Goal: Task Accomplishment & Management: Use online tool/utility

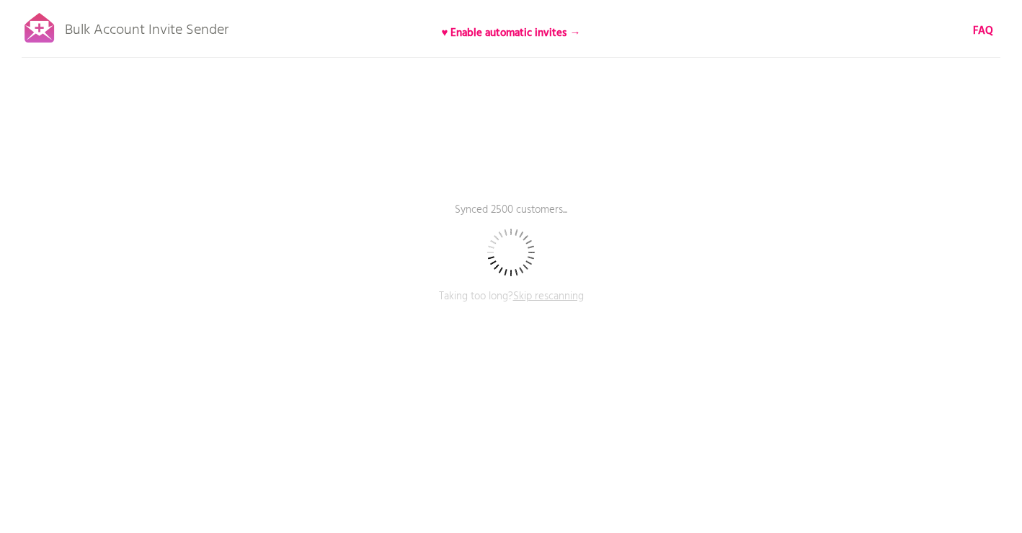
click at [549, 299] on span "Skip rescanning" at bounding box center [548, 296] width 71 height 17
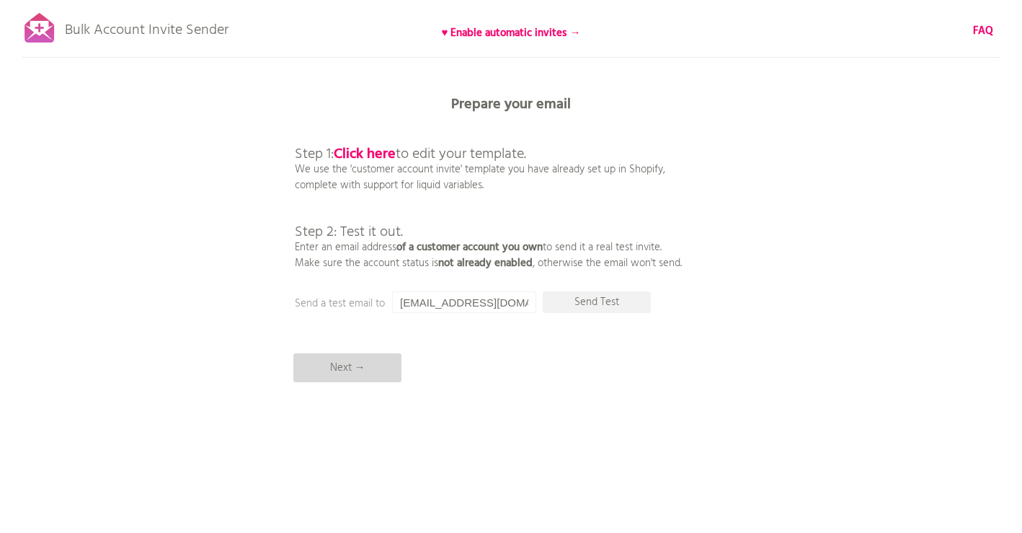
click at [339, 370] on p "Next →" at bounding box center [347, 367] width 108 height 29
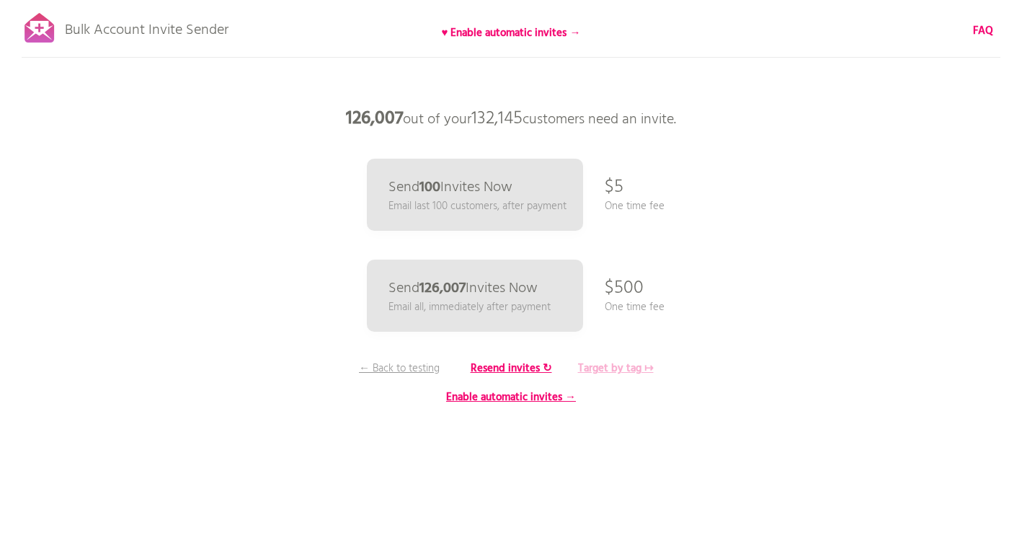
click at [621, 367] on b "Target by tag ↦" at bounding box center [616, 368] width 76 height 17
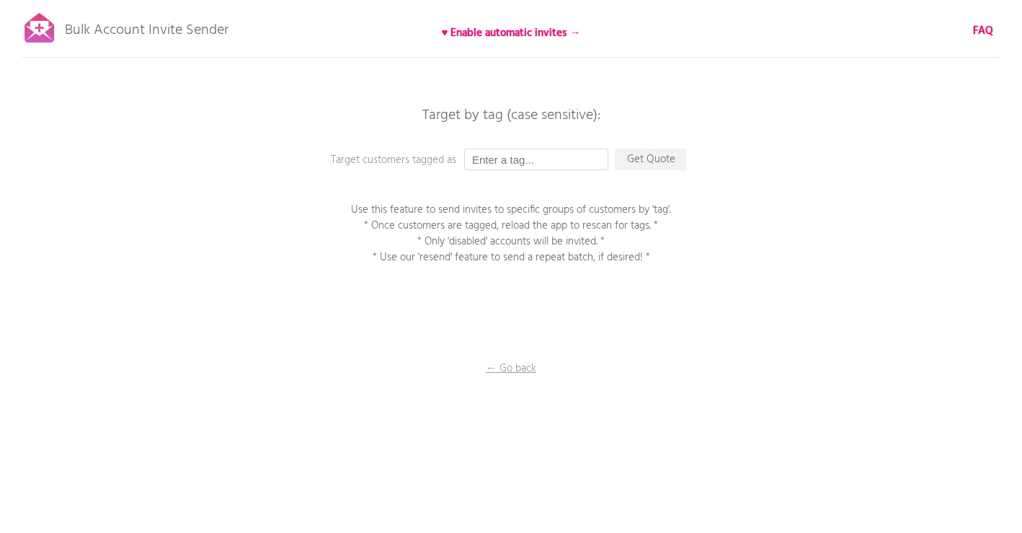
click at [523, 162] on input "text" at bounding box center [536, 160] width 144 height 22
type input "Active Subscriber"
click at [650, 158] on p "Get Quote" at bounding box center [651, 160] width 72 height 22
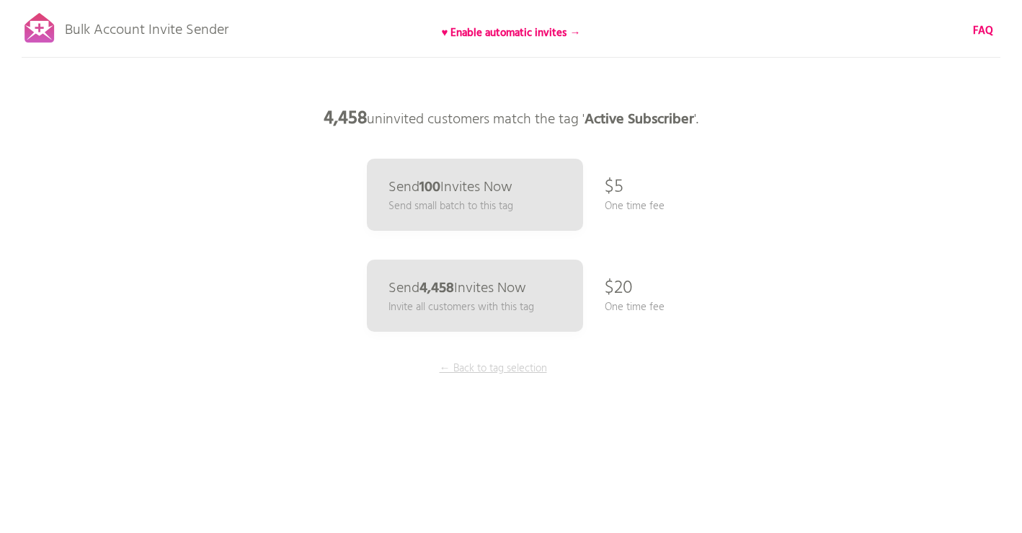
click at [500, 369] on p "← Back to tag selection" at bounding box center [493, 368] width 108 height 16
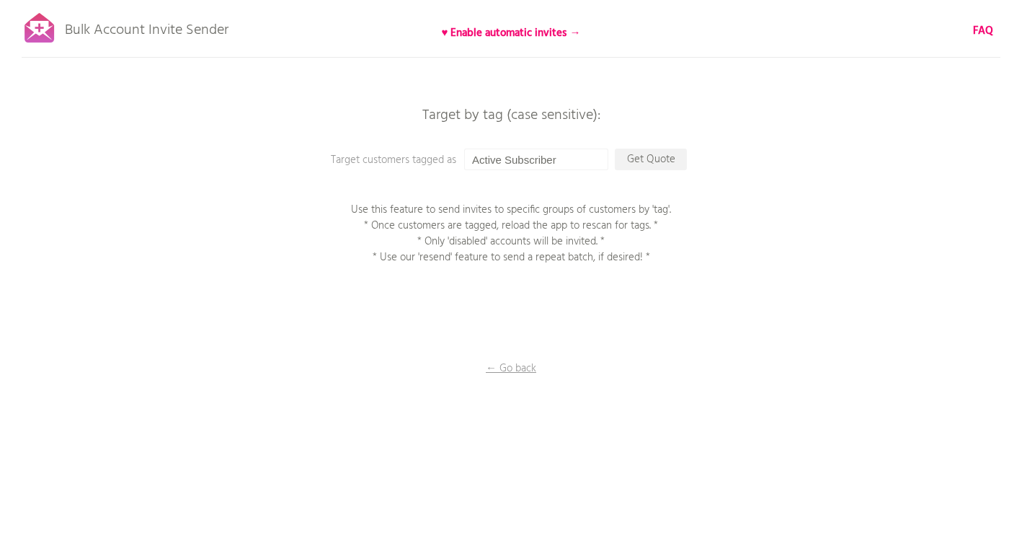
click at [500, 369] on p "← Go back" at bounding box center [511, 368] width 144 height 16
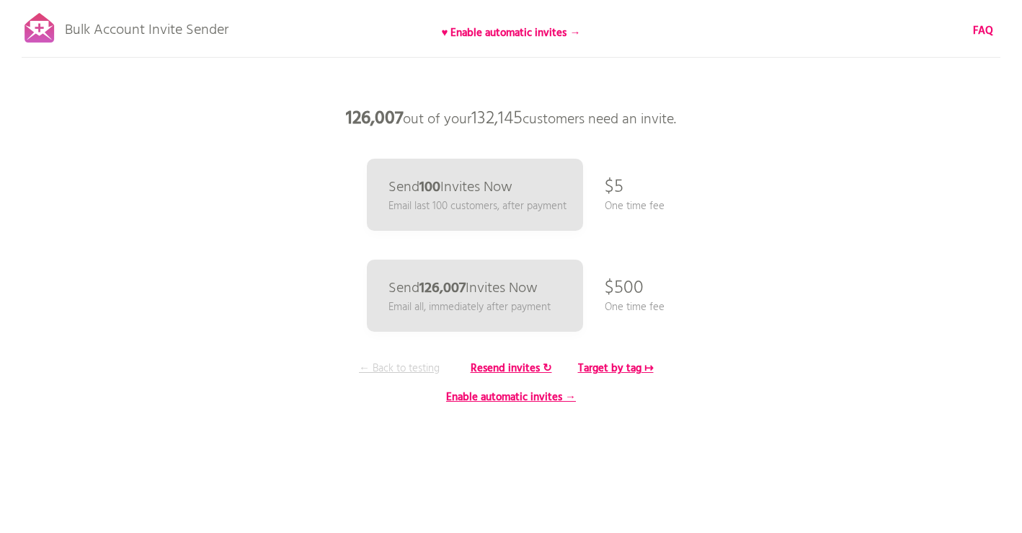
click at [411, 366] on p "← Back to testing" at bounding box center [399, 368] width 108 height 16
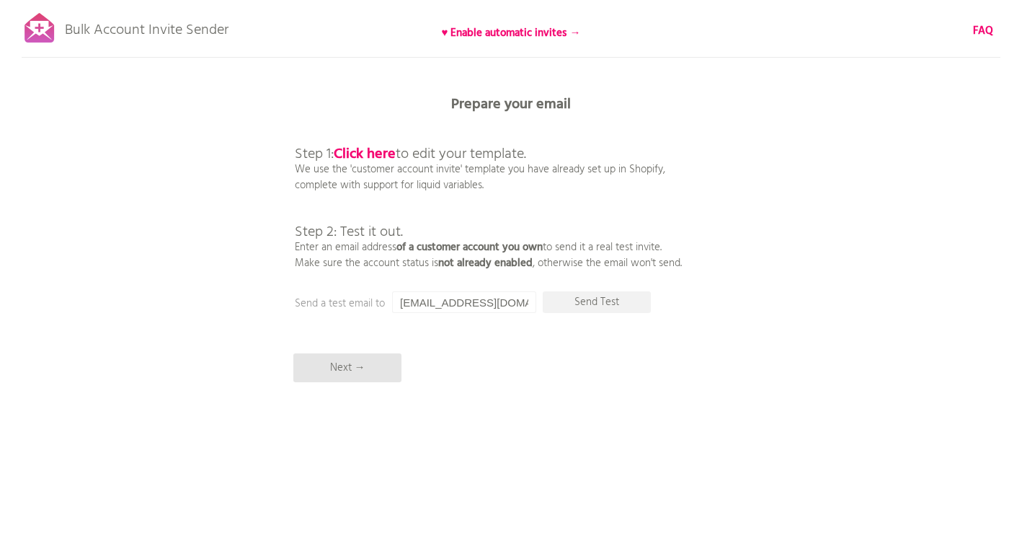
click at [140, 35] on p "Bulk Account Invite Sender" at bounding box center [147, 27] width 164 height 36
click at [356, 366] on p "Next →" at bounding box center [347, 367] width 108 height 29
click at [350, 370] on p "Next →" at bounding box center [347, 367] width 108 height 29
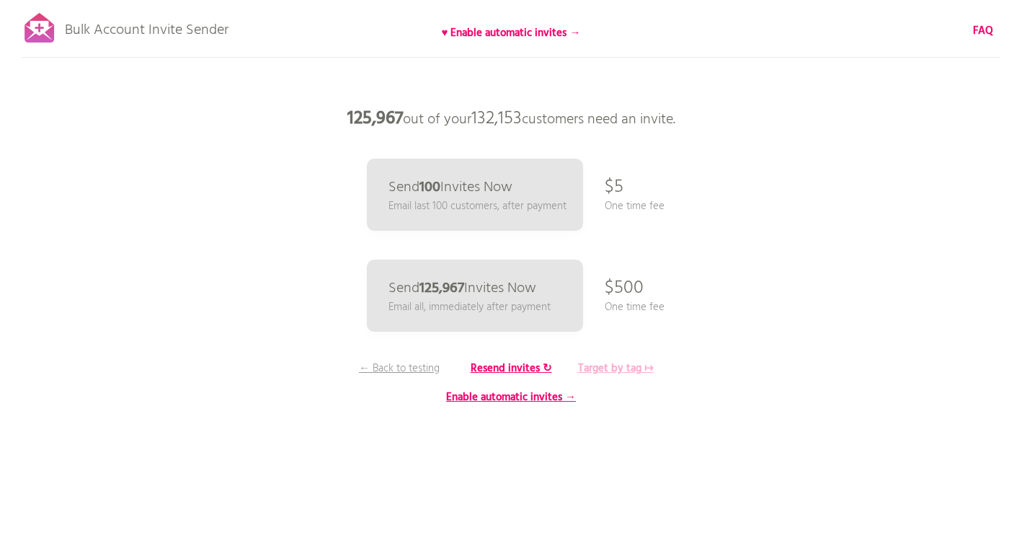
click at [624, 371] on b "Target by tag ↦" at bounding box center [616, 368] width 76 height 17
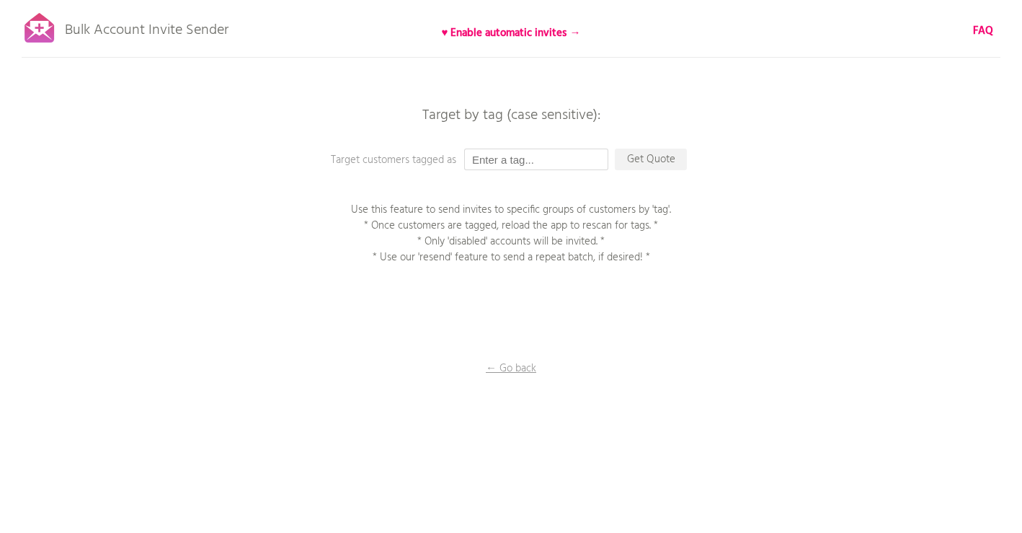
click at [482, 160] on input "text" at bounding box center [536, 160] width 144 height 22
type input "Personal Sub"
click at [657, 160] on p "Get Quote" at bounding box center [651, 160] width 72 height 22
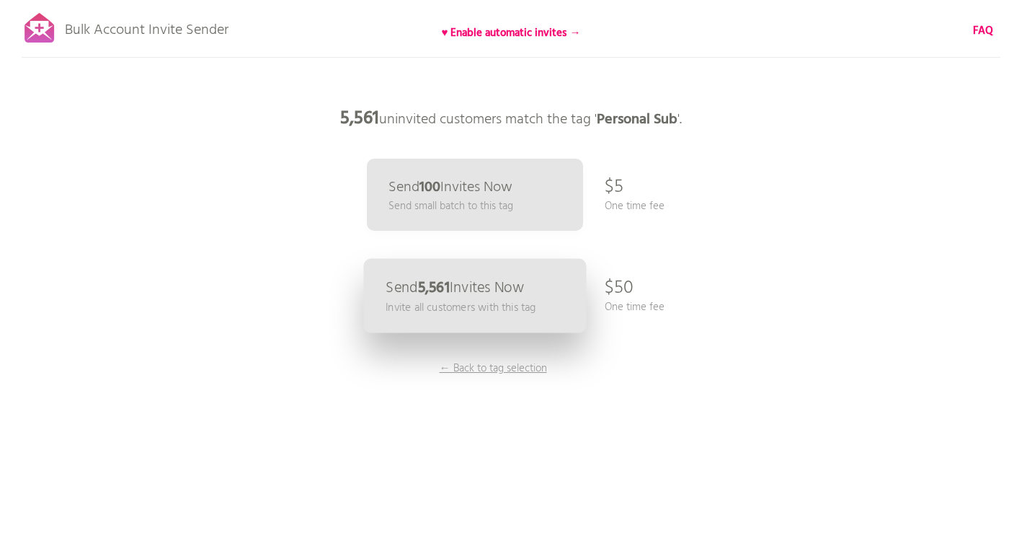
click at [465, 300] on p "Invite all customers with this tag" at bounding box center [461, 307] width 150 height 17
